Goal: Answer question/provide support

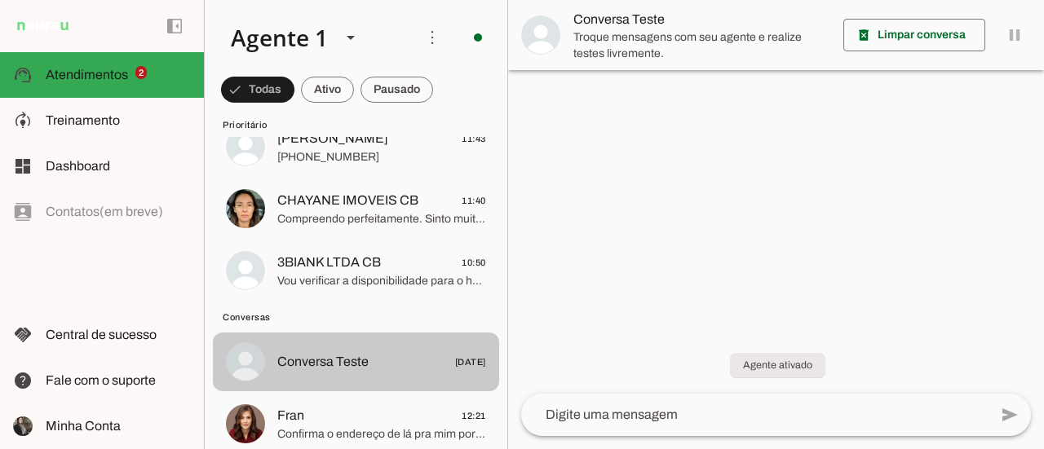
scroll to position [245, 0]
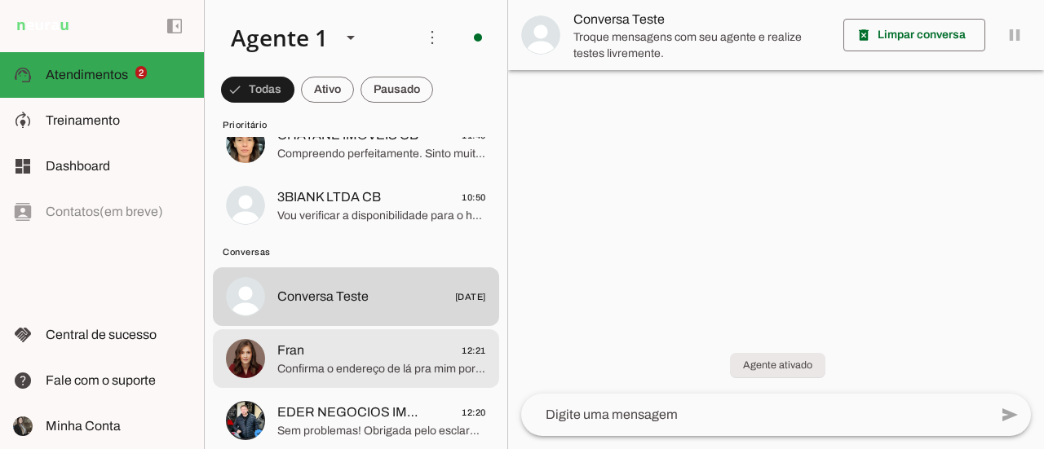
click at [343, 371] on span "Confirma o endereço de lá pra mim por favor" at bounding box center [381, 369] width 209 height 16
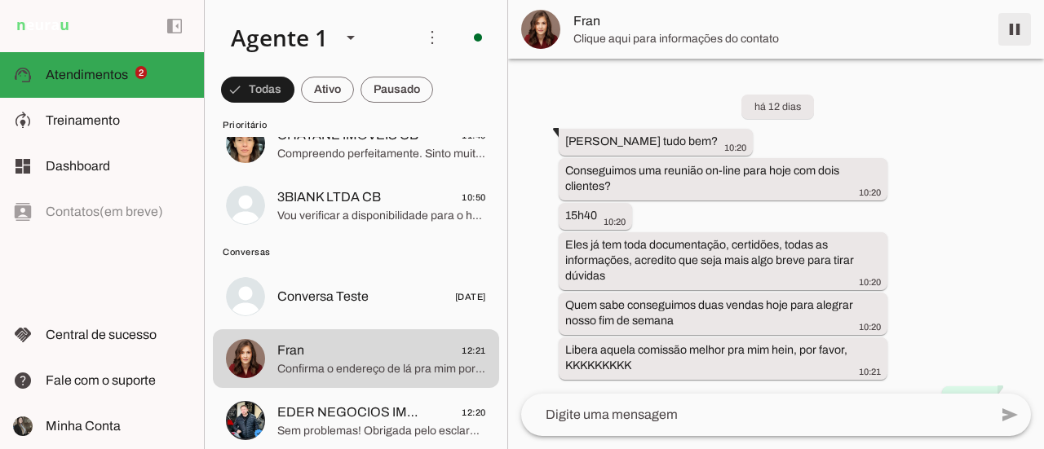
click at [1013, 33] on span at bounding box center [1014, 29] width 39 height 39
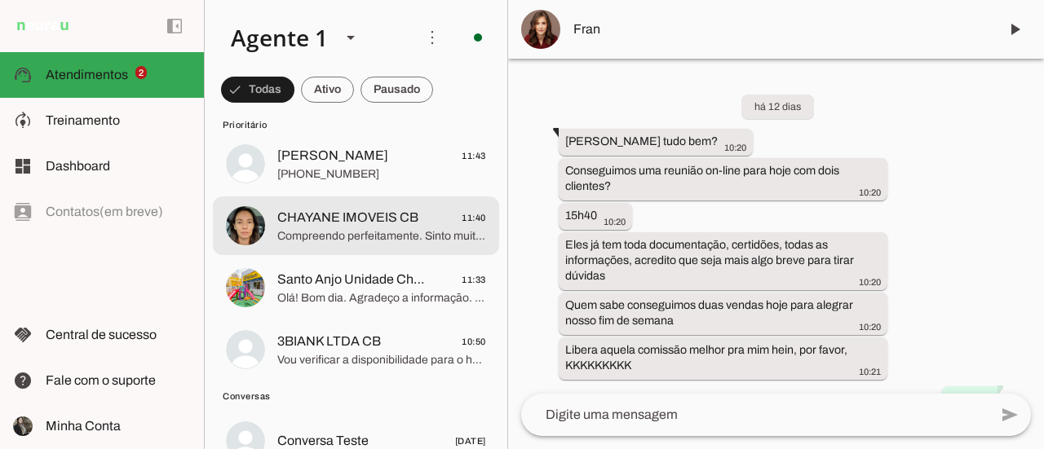
scroll to position [163, 0]
